Goal: Information Seeking & Learning: Learn about a topic

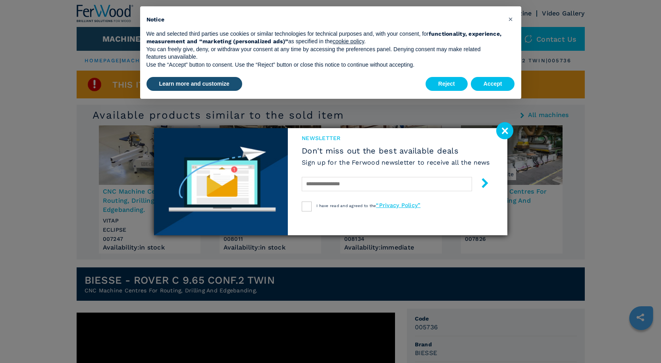
drag, startPoint x: 506, startPoint y: 131, endPoint x: 476, endPoint y: 92, distance: 49.8
click at [506, 131] on image at bounding box center [504, 130] width 17 height 17
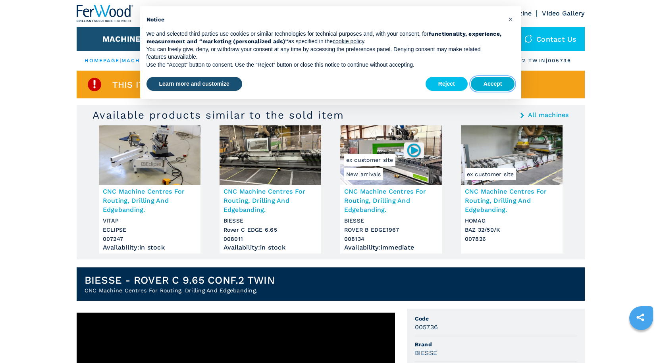
click at [487, 82] on button "Accept" at bounding box center [493, 84] width 44 height 14
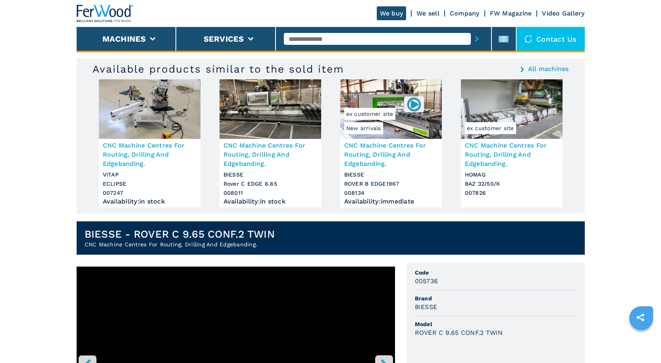
scroll to position [238, 0]
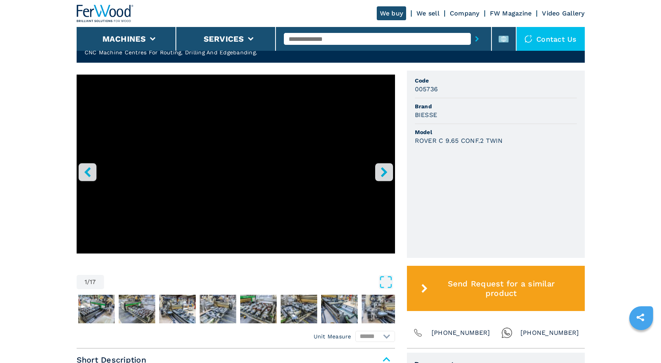
click at [387, 177] on icon "right-button" at bounding box center [384, 172] width 10 height 10
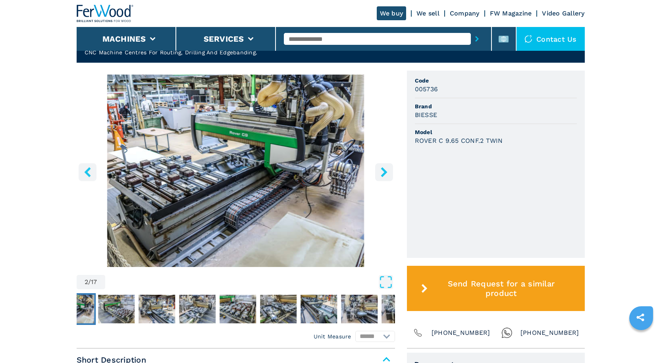
click at [387, 177] on icon "right-button" at bounding box center [384, 172] width 10 height 10
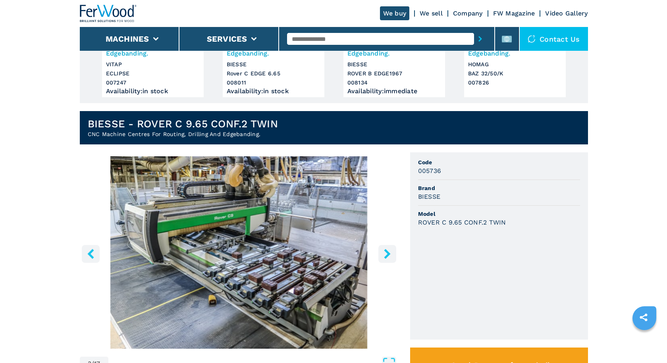
scroll to position [0, 0]
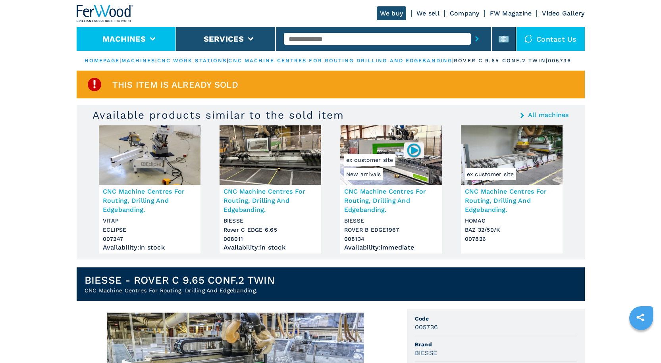
click at [145, 35] on button "Machines" at bounding box center [124, 39] width 44 height 10
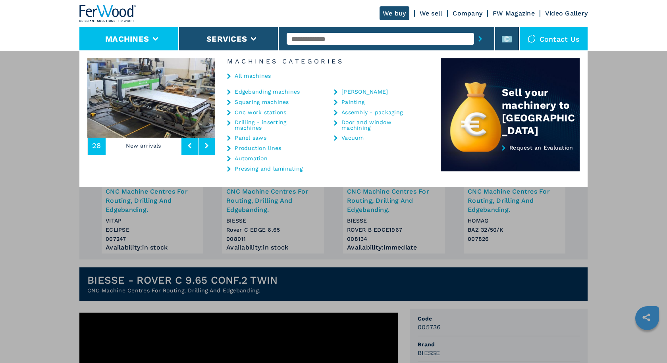
click at [255, 114] on link "Cnc work stations" at bounding box center [261, 113] width 52 height 6
click at [253, 112] on link "Cnc work stations" at bounding box center [261, 113] width 52 height 6
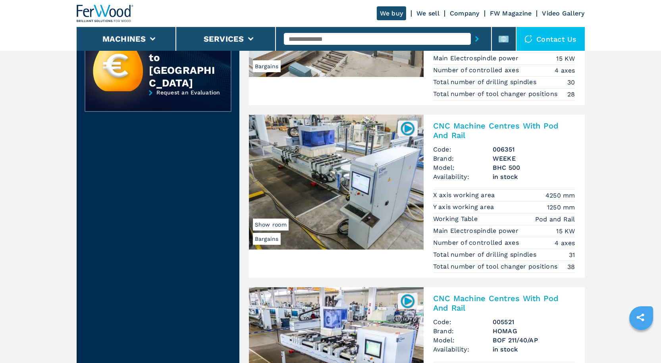
scroll to position [953, 0]
